Goal: Entertainment & Leisure: Consume media (video, audio)

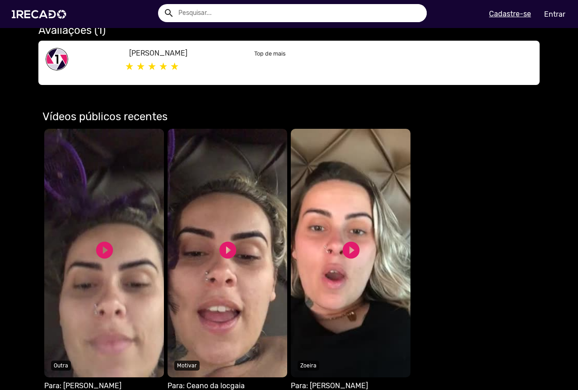
scroll to position [407, 0]
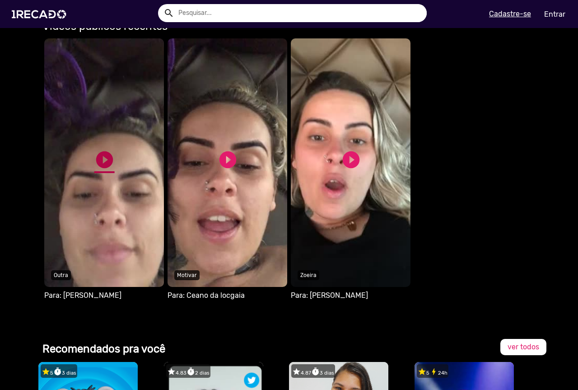
click at [96, 159] on link "play_circle_filled" at bounding box center [104, 160] width 20 height 20
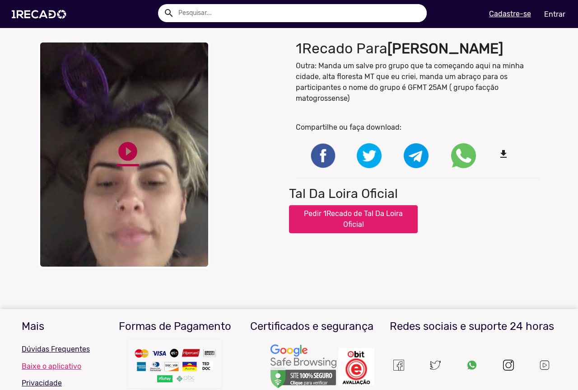
click at [122, 150] on link "play_circle_filled" at bounding box center [128, 151] width 23 height 23
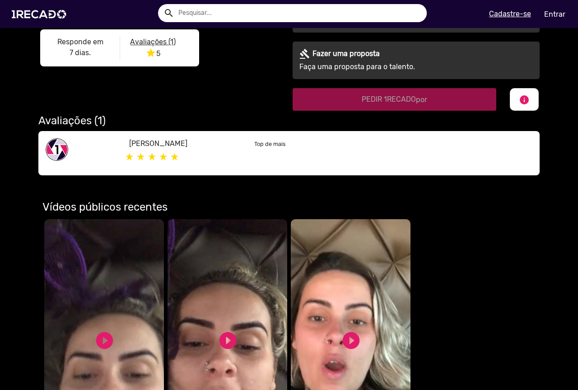
scroll to position [361, 0]
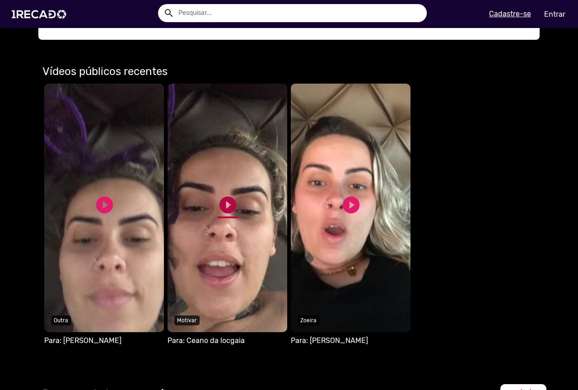
click at [223, 206] on link "play_circle_filled" at bounding box center [228, 205] width 20 height 20
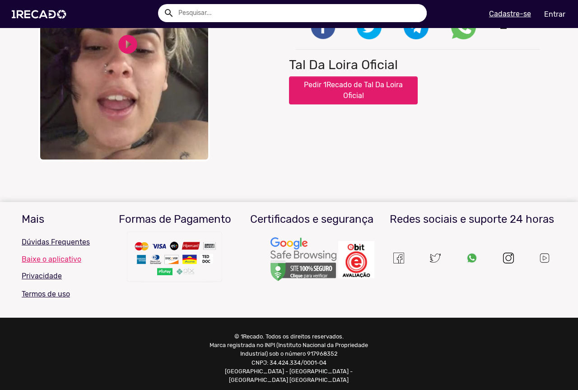
scroll to position [17, 0]
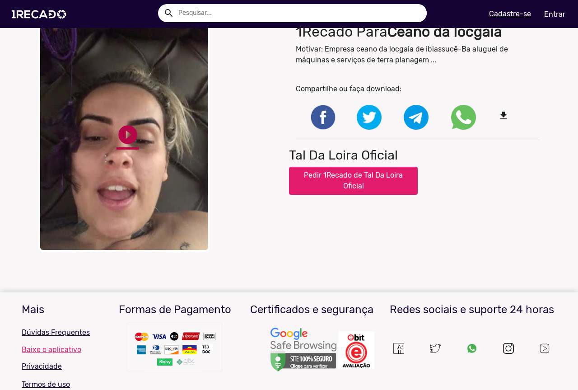
click at [127, 133] on link "play_circle_filled" at bounding box center [128, 134] width 23 height 23
